Goal: Task Accomplishment & Management: Complete application form

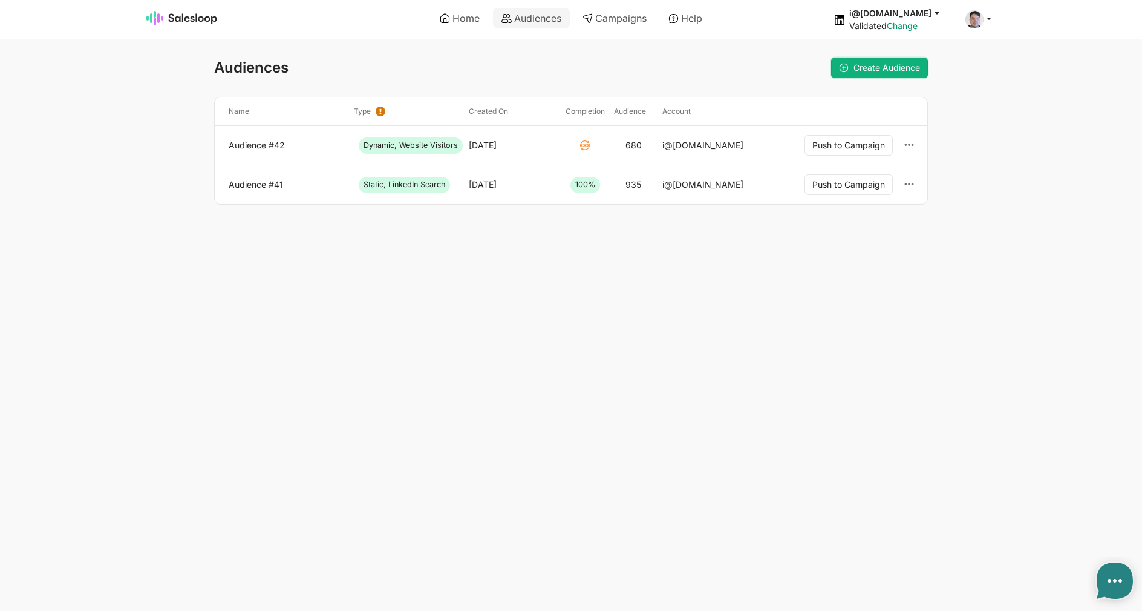
click at [873, 60] on link "Create Audience" at bounding box center [879, 67] width 97 height 21
type textarea "x"
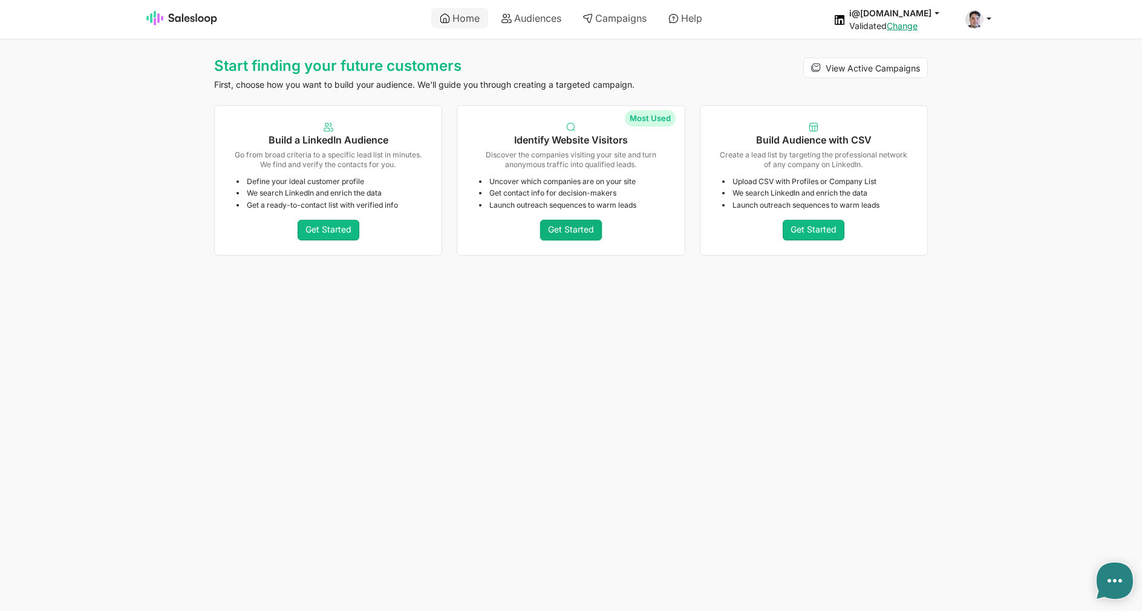
click at [591, 220] on link "Get Started" at bounding box center [571, 230] width 62 height 21
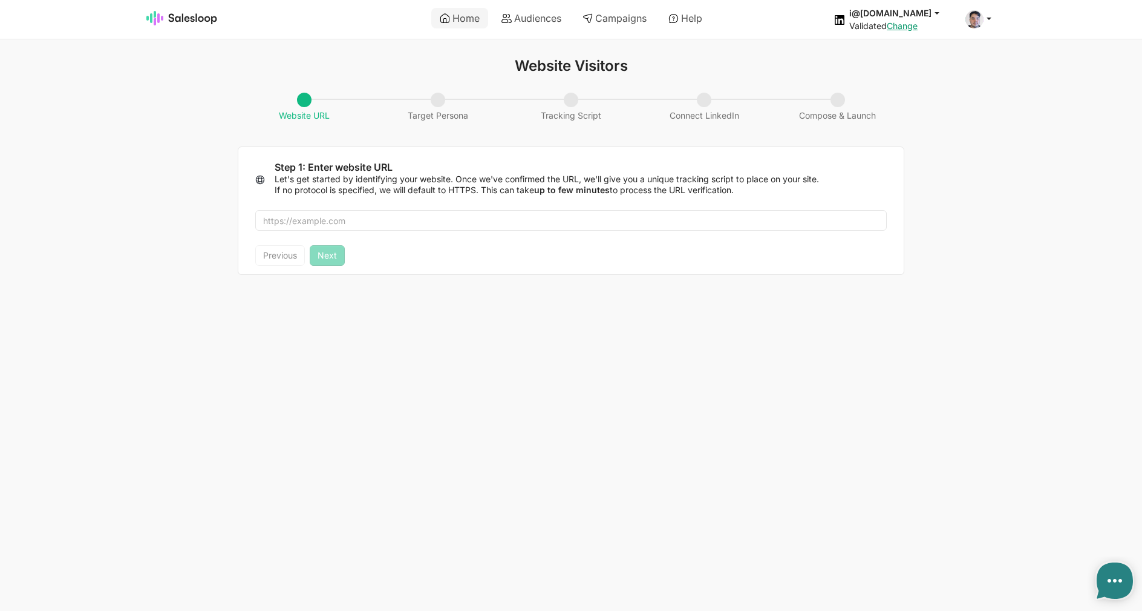
type textarea "x"
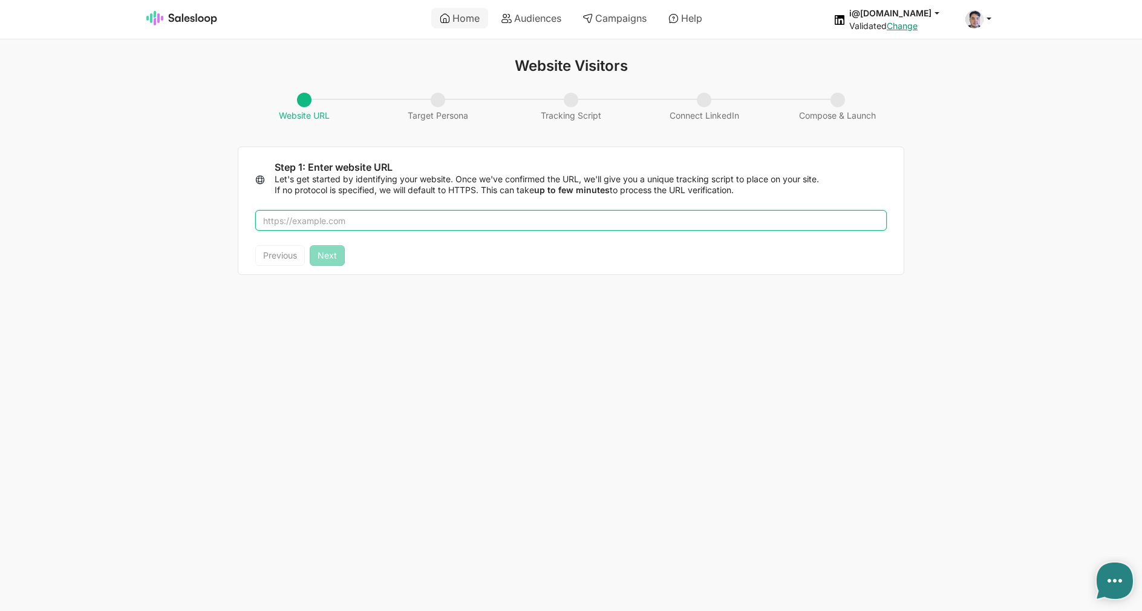
click at [513, 223] on input "text" at bounding box center [571, 220] width 632 height 21
type input "salesloop.io"
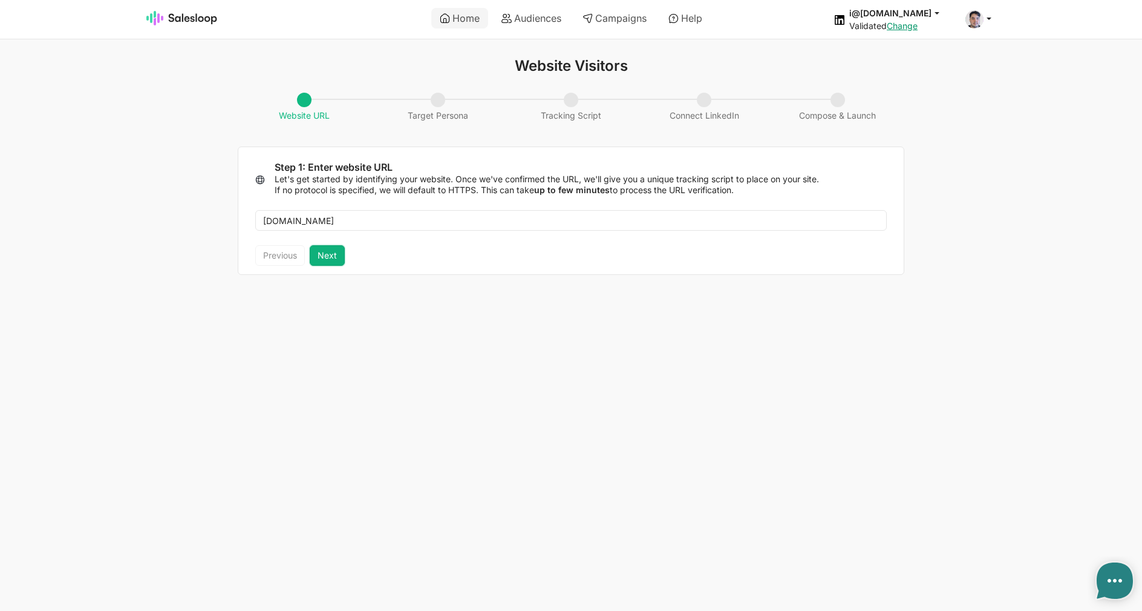
click at [338, 258] on button "Next" at bounding box center [327, 255] width 35 height 21
type textarea "x"
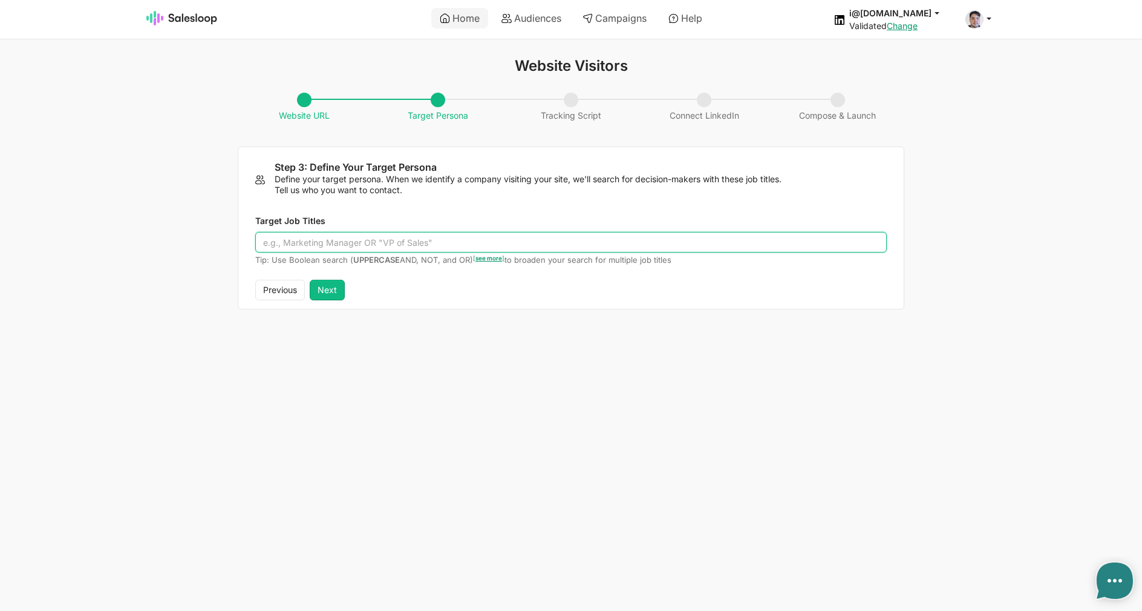
click at [345, 247] on input "Target Job Titles" at bounding box center [571, 242] width 632 height 21
type input "Developer"
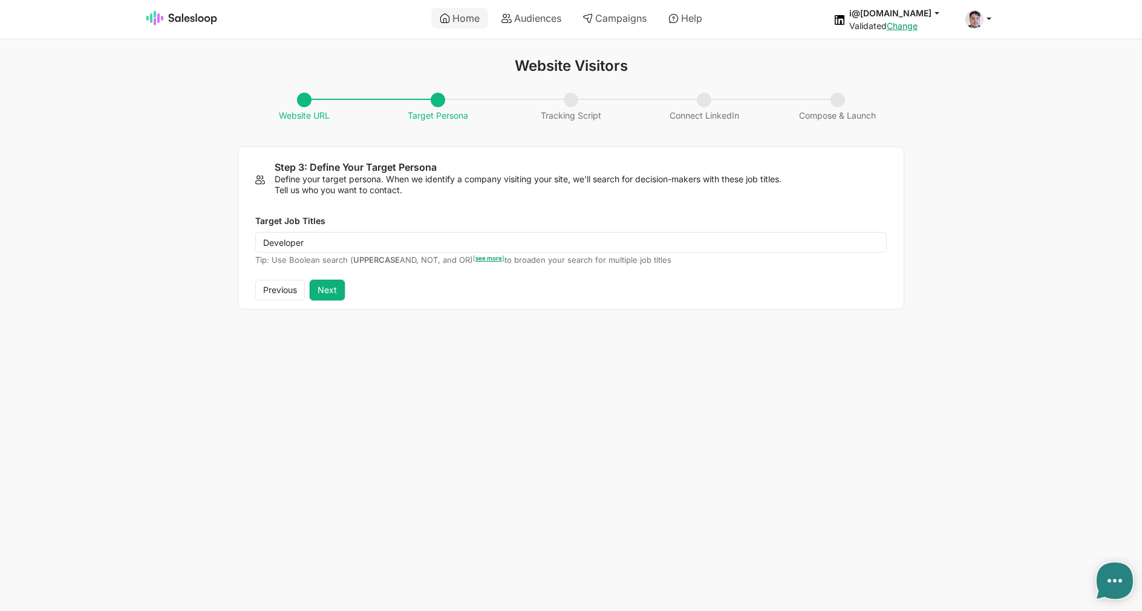
click at [335, 285] on button "Next" at bounding box center [327, 290] width 35 height 21
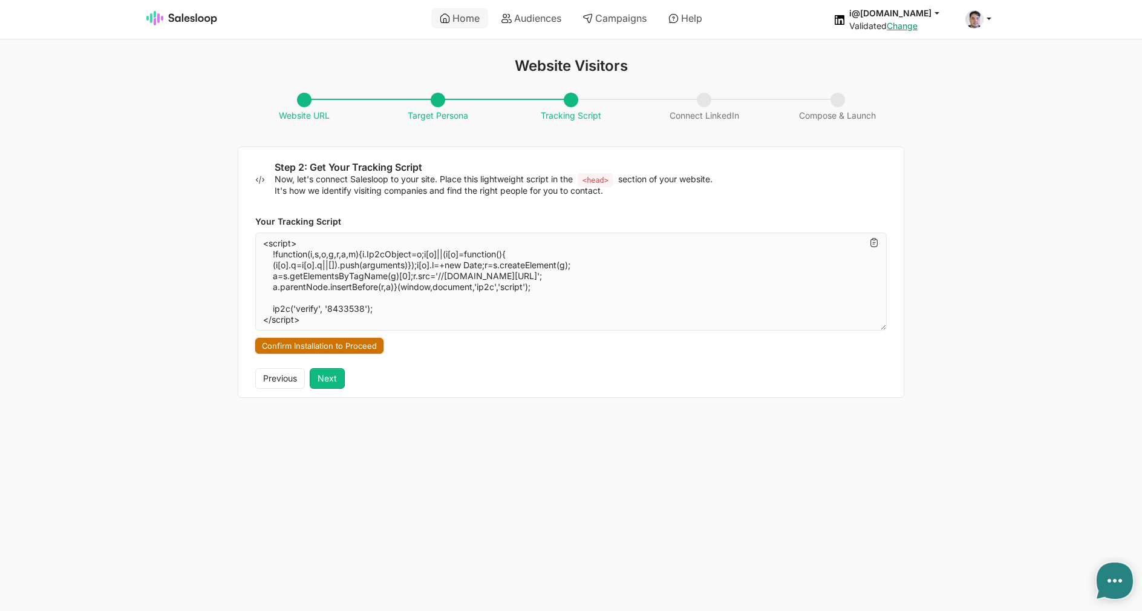
click at [360, 349] on button "Confirm Installation to Proceed" at bounding box center [319, 346] width 128 height 16
click at [333, 374] on button "Next" at bounding box center [327, 378] width 35 height 21
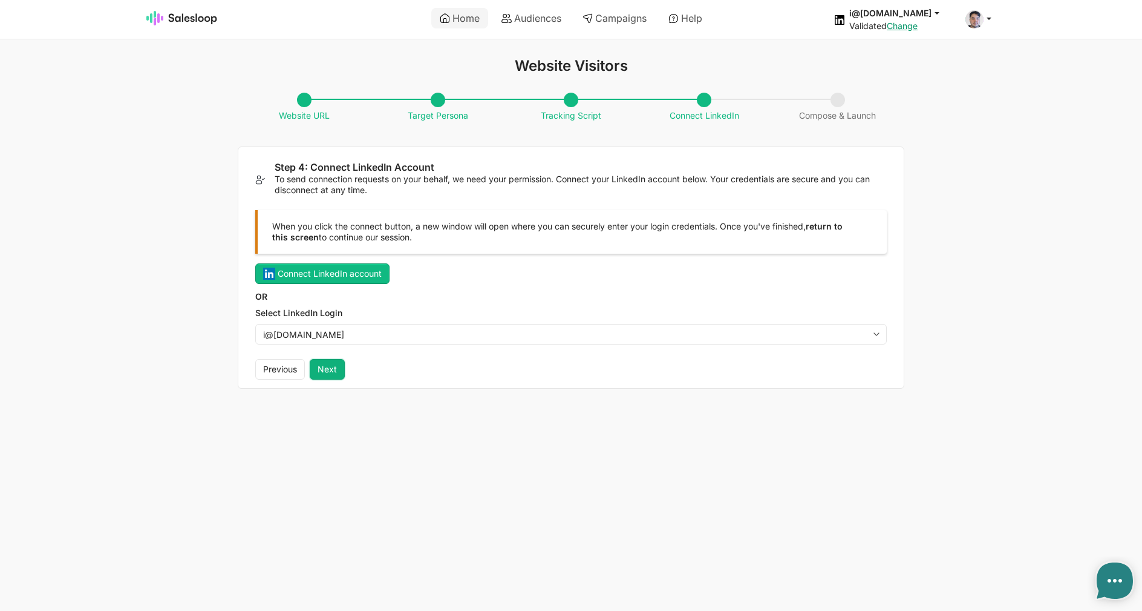
click at [337, 369] on button "Next" at bounding box center [327, 369] width 35 height 21
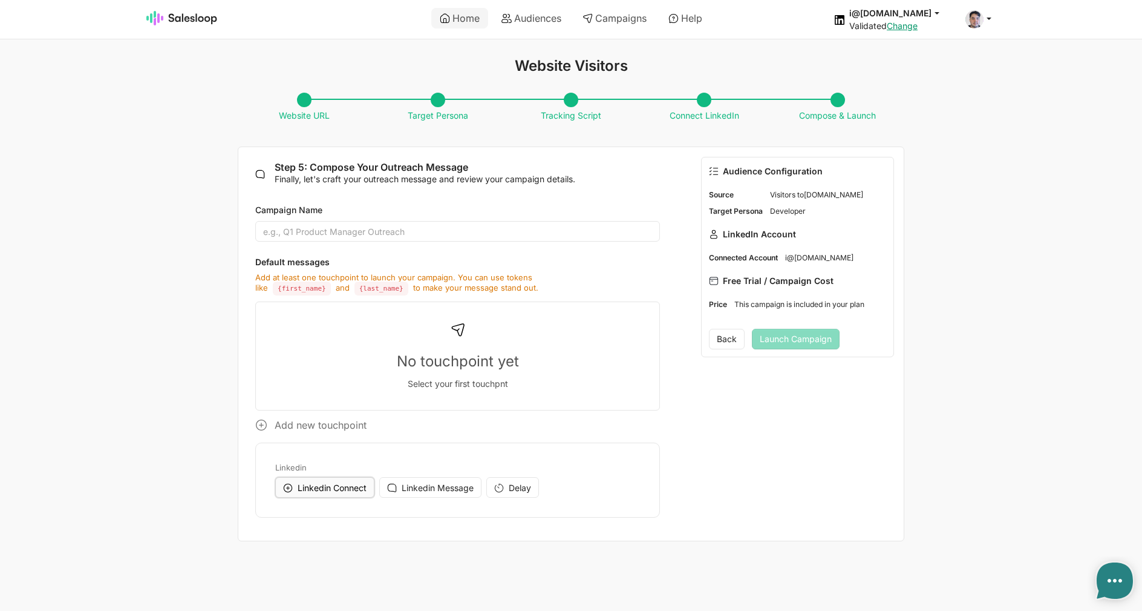
click at [315, 483] on button "Linkedin Connect" at bounding box center [324, 487] width 99 height 21
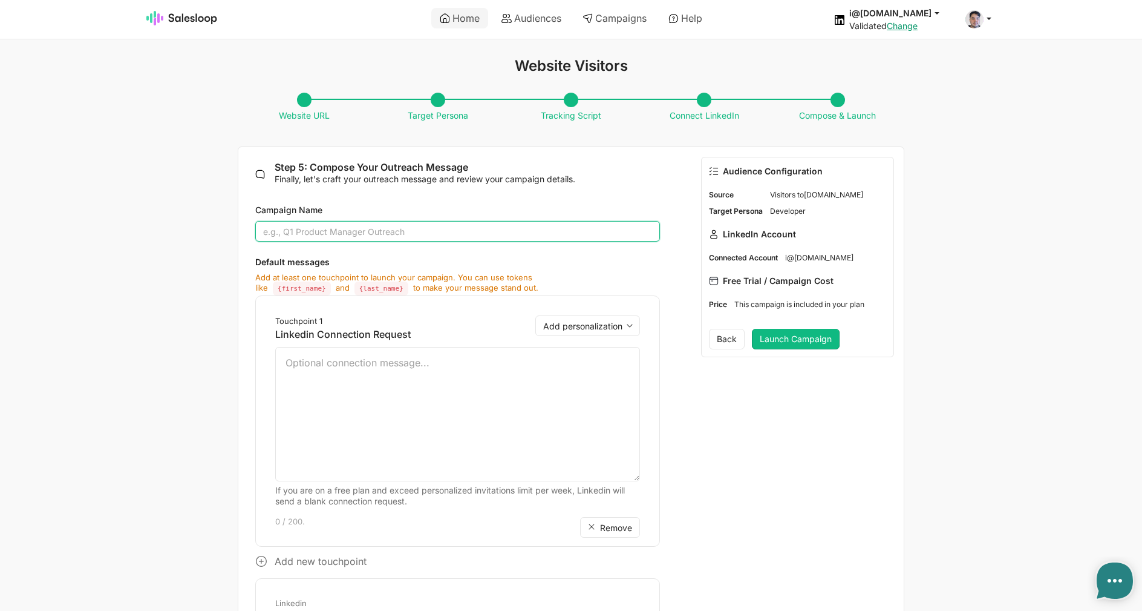
click at [346, 234] on input "Campaign Name" at bounding box center [457, 231] width 405 height 21
type input "Dev"
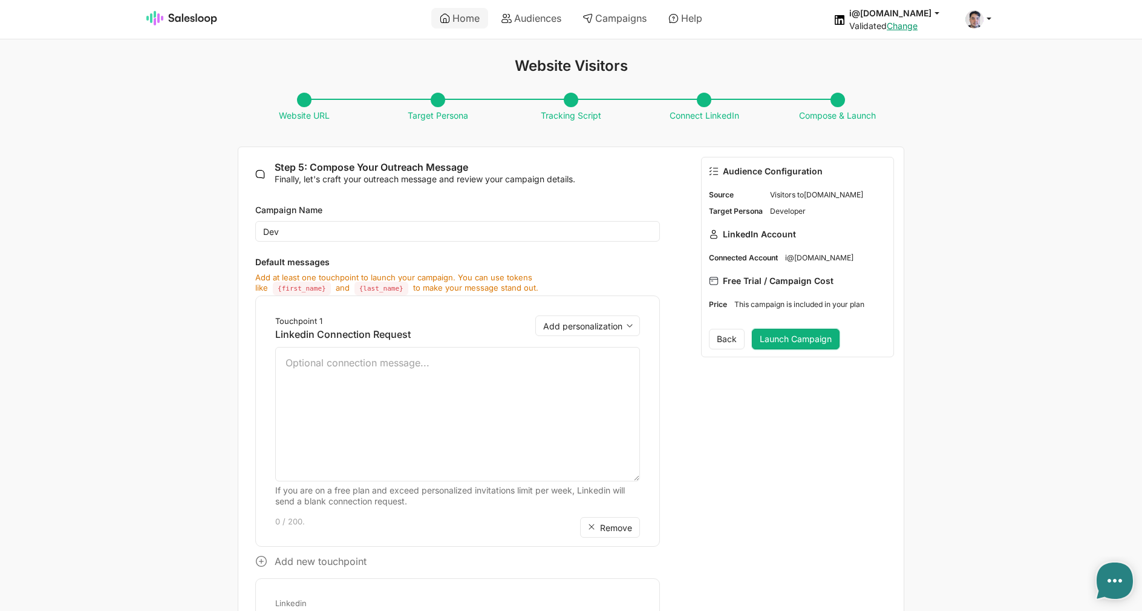
click at [807, 346] on button "Launch Campaign" at bounding box center [796, 339] width 88 height 21
type textarea "x"
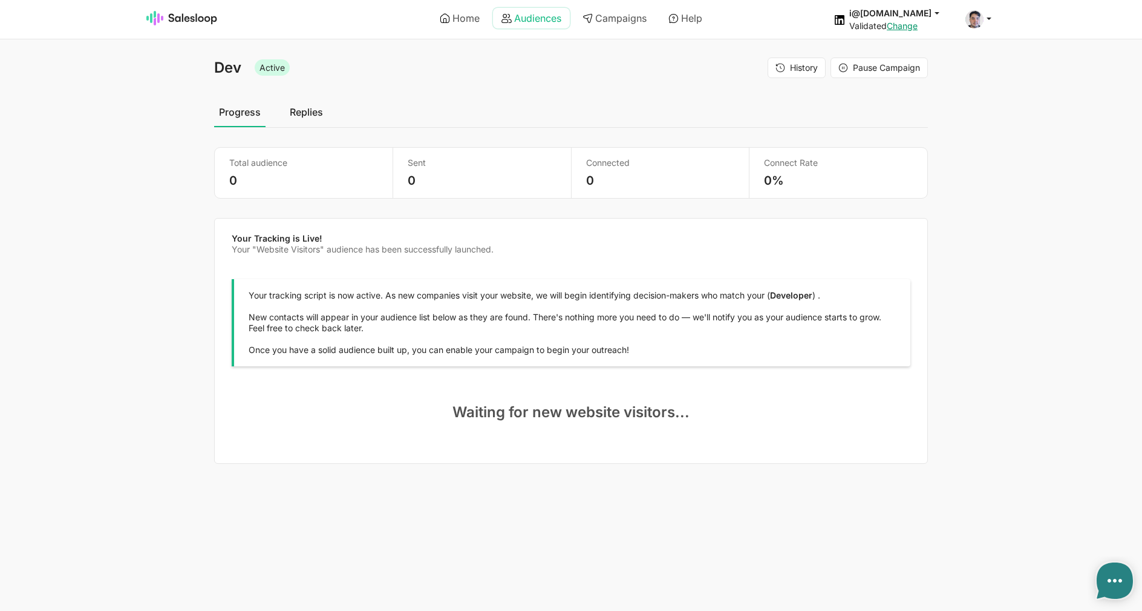
click at [525, 25] on link "Audiences" at bounding box center [531, 18] width 77 height 21
type textarea "x"
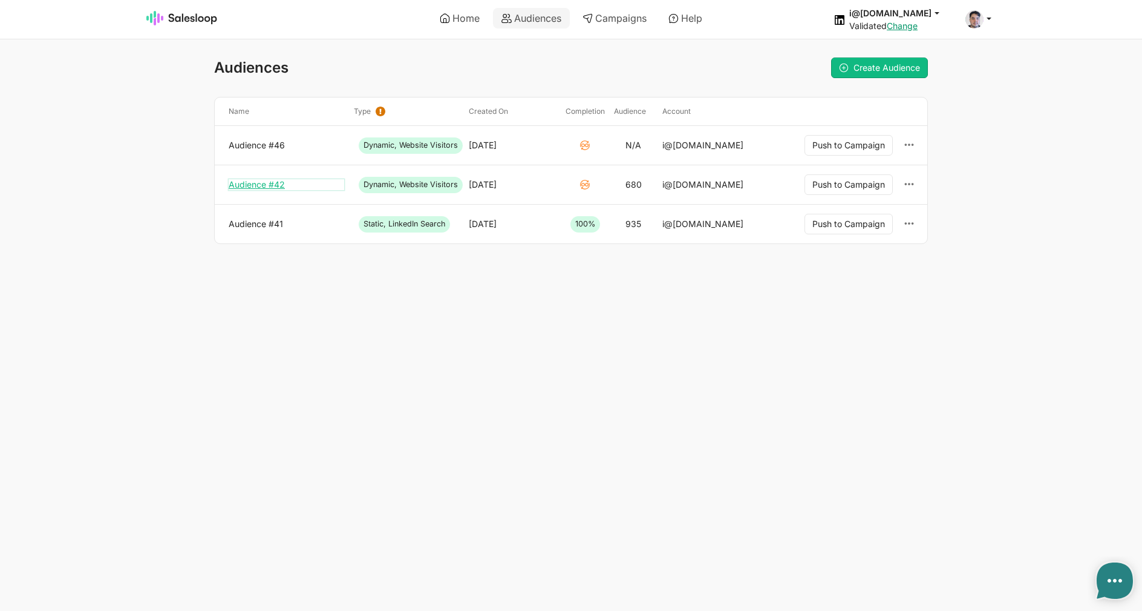
click at [272, 185] on link "Audience #42" at bounding box center [287, 184] width 116 height 11
type textarea "x"
click at [279, 143] on link "Audience #46" at bounding box center [287, 145] width 116 height 11
type textarea "x"
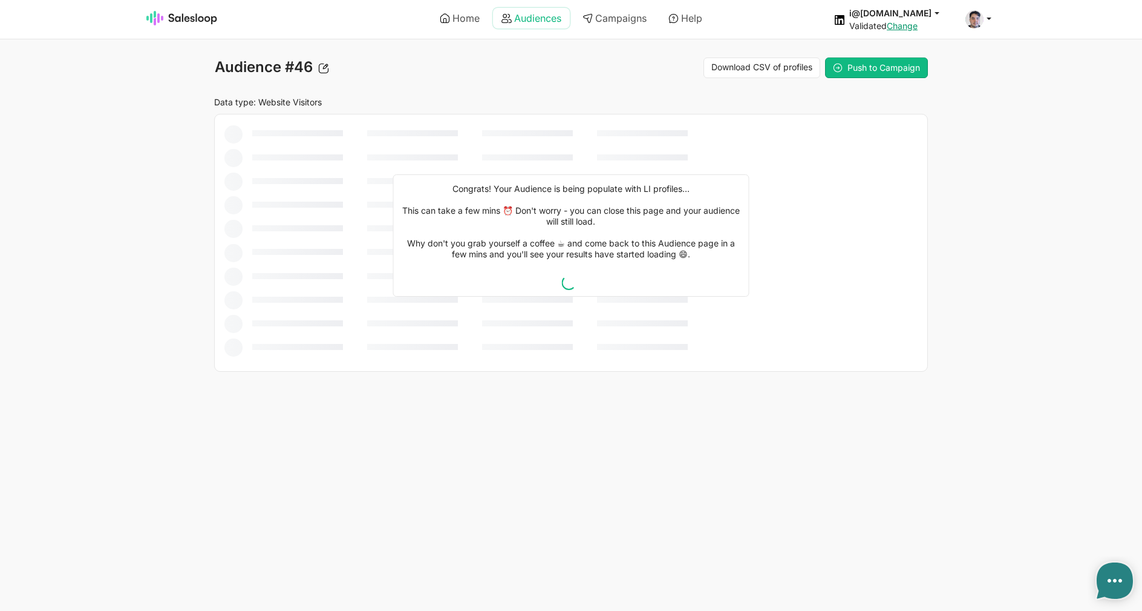
click at [510, 22] on link "Audiences" at bounding box center [531, 18] width 77 height 21
type textarea "x"
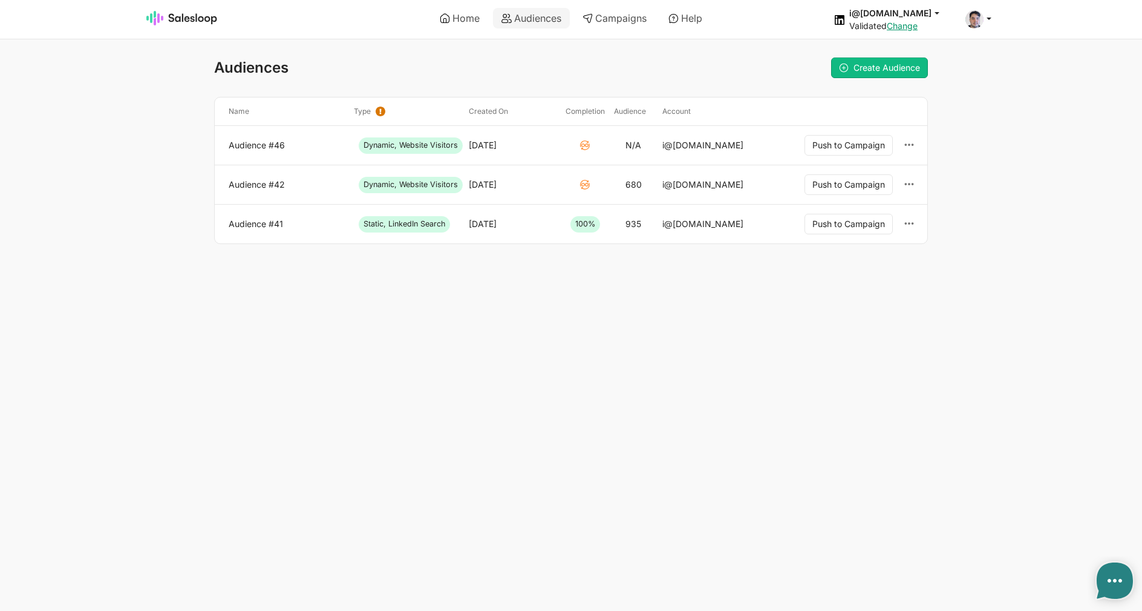
type textarea "x"
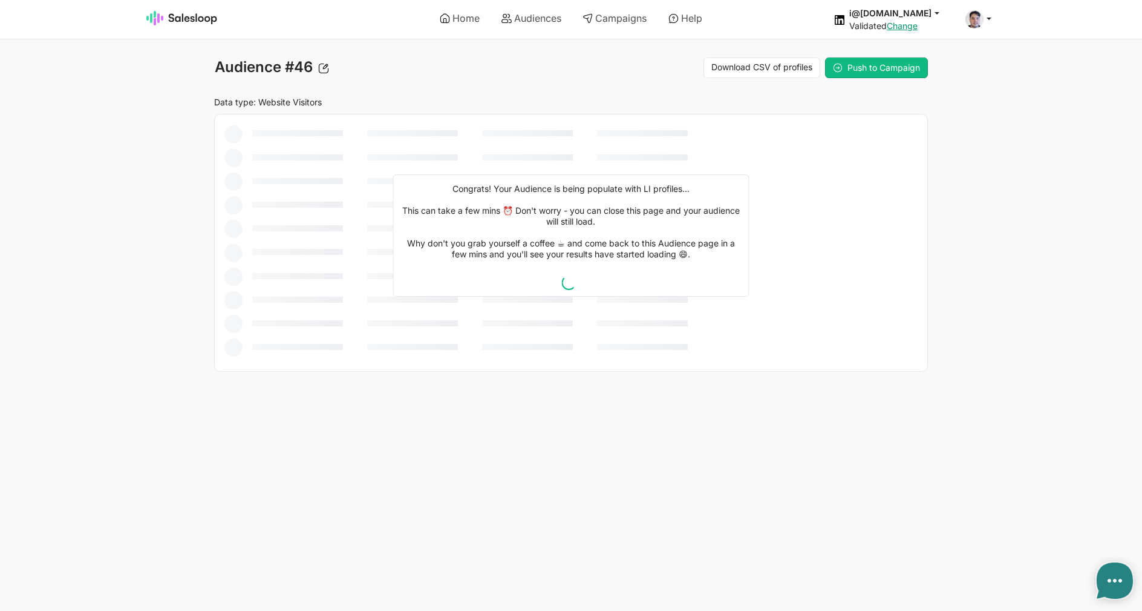
type textarea "x"
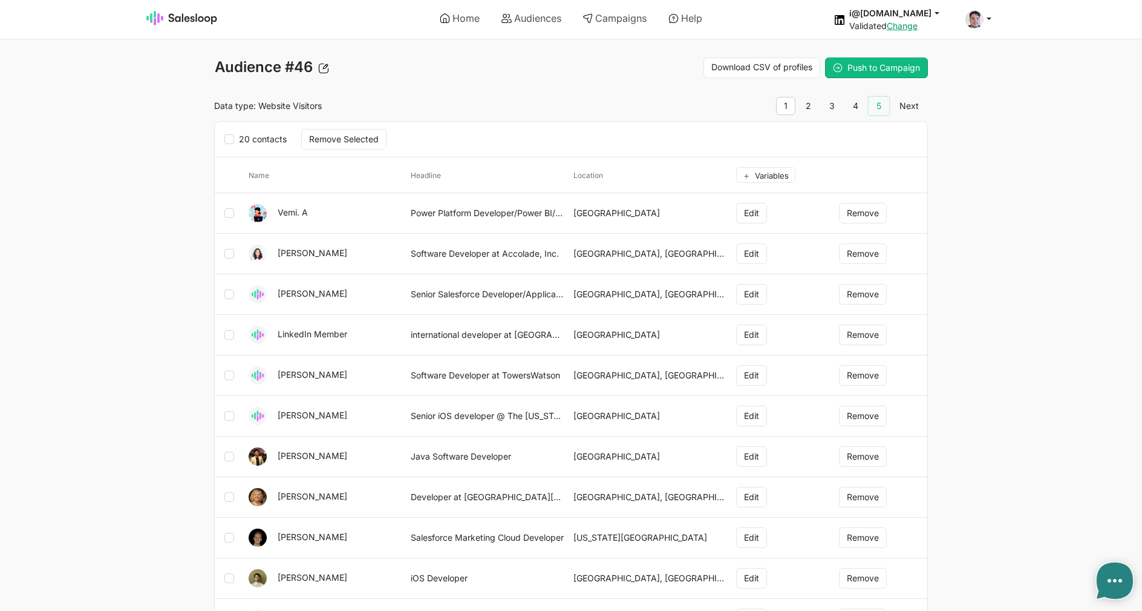
click at [873, 108] on link "5" at bounding box center [879, 106] width 21 height 18
type textarea "x"
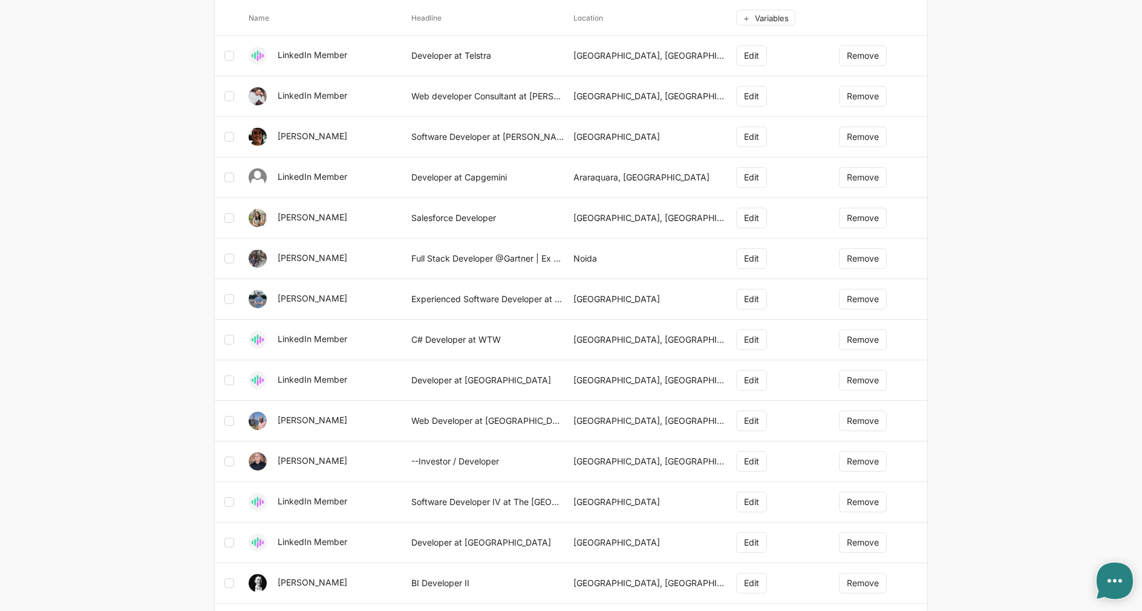
scroll to position [157, 0]
drag, startPoint x: 534, startPoint y: 340, endPoint x: 411, endPoint y: 336, distance: 122.3
click at [411, 336] on td "C# Developer at WTW" at bounding box center [488, 339] width 163 height 41
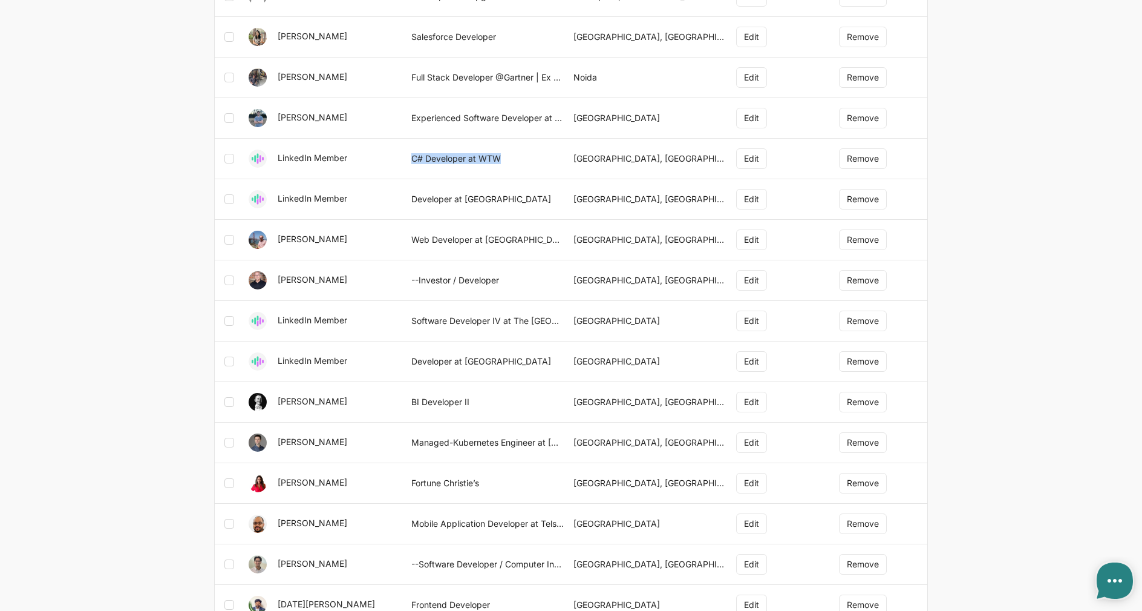
scroll to position [0, 0]
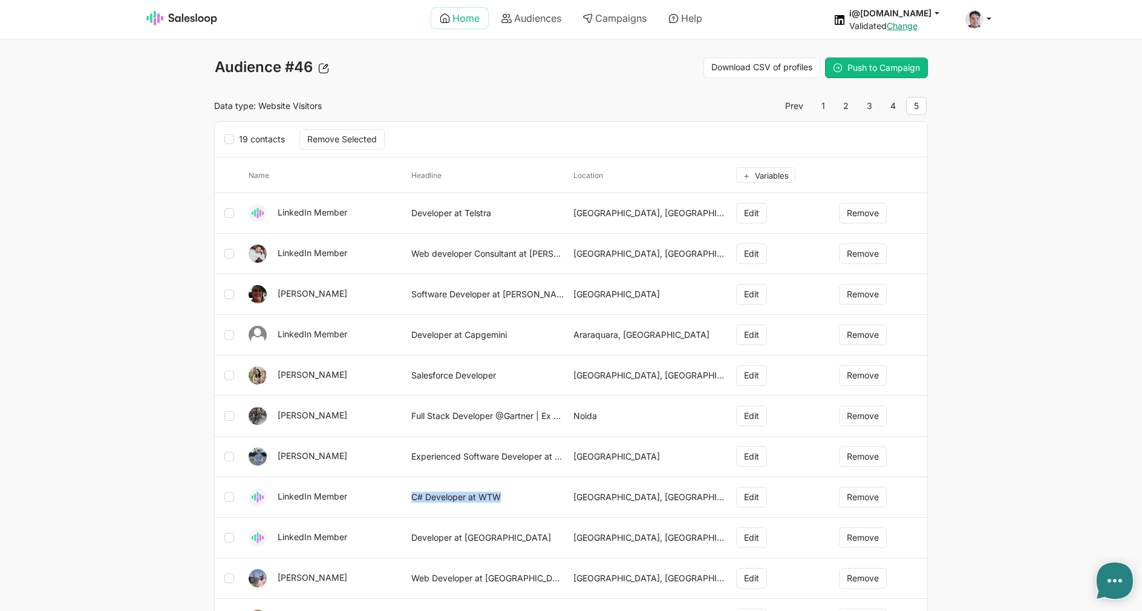
click at [473, 24] on link "Home" at bounding box center [459, 18] width 57 height 21
type textarea "x"
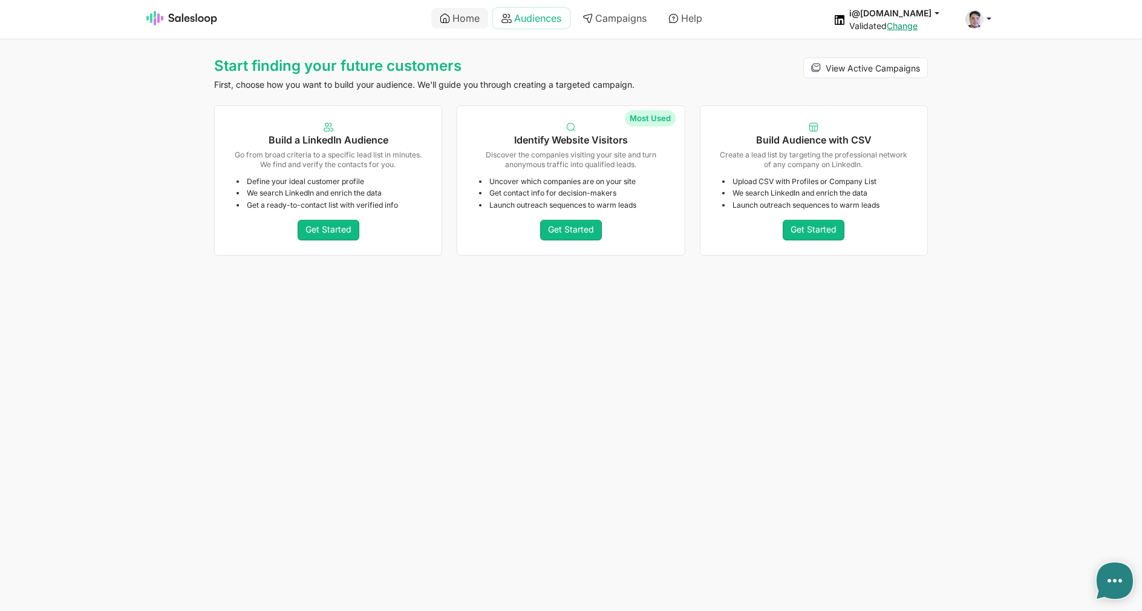
click at [532, 28] on link "Audiences" at bounding box center [531, 18] width 77 height 21
type textarea "x"
